Goal: Transaction & Acquisition: Purchase product/service

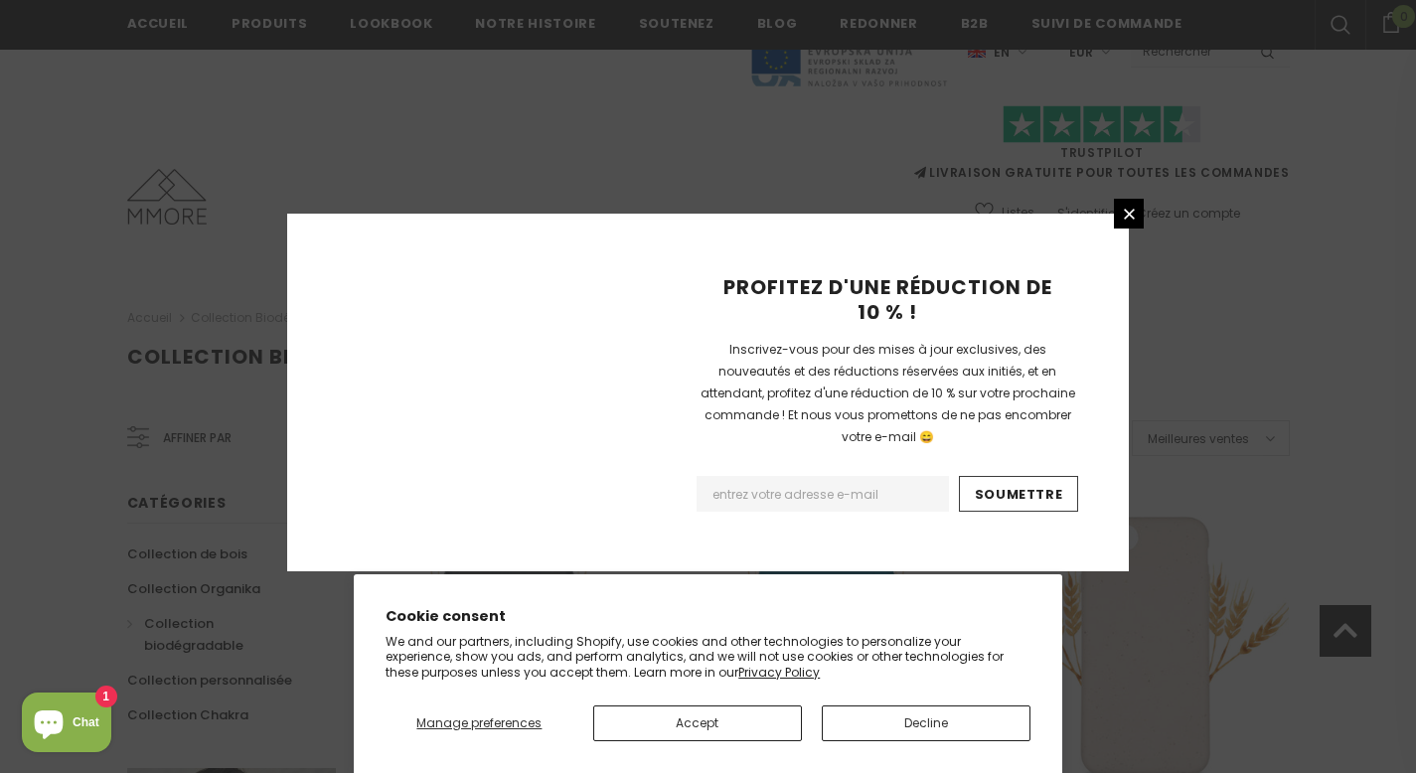
scroll to position [2368, 0]
